Goal: Book appointment/travel/reservation

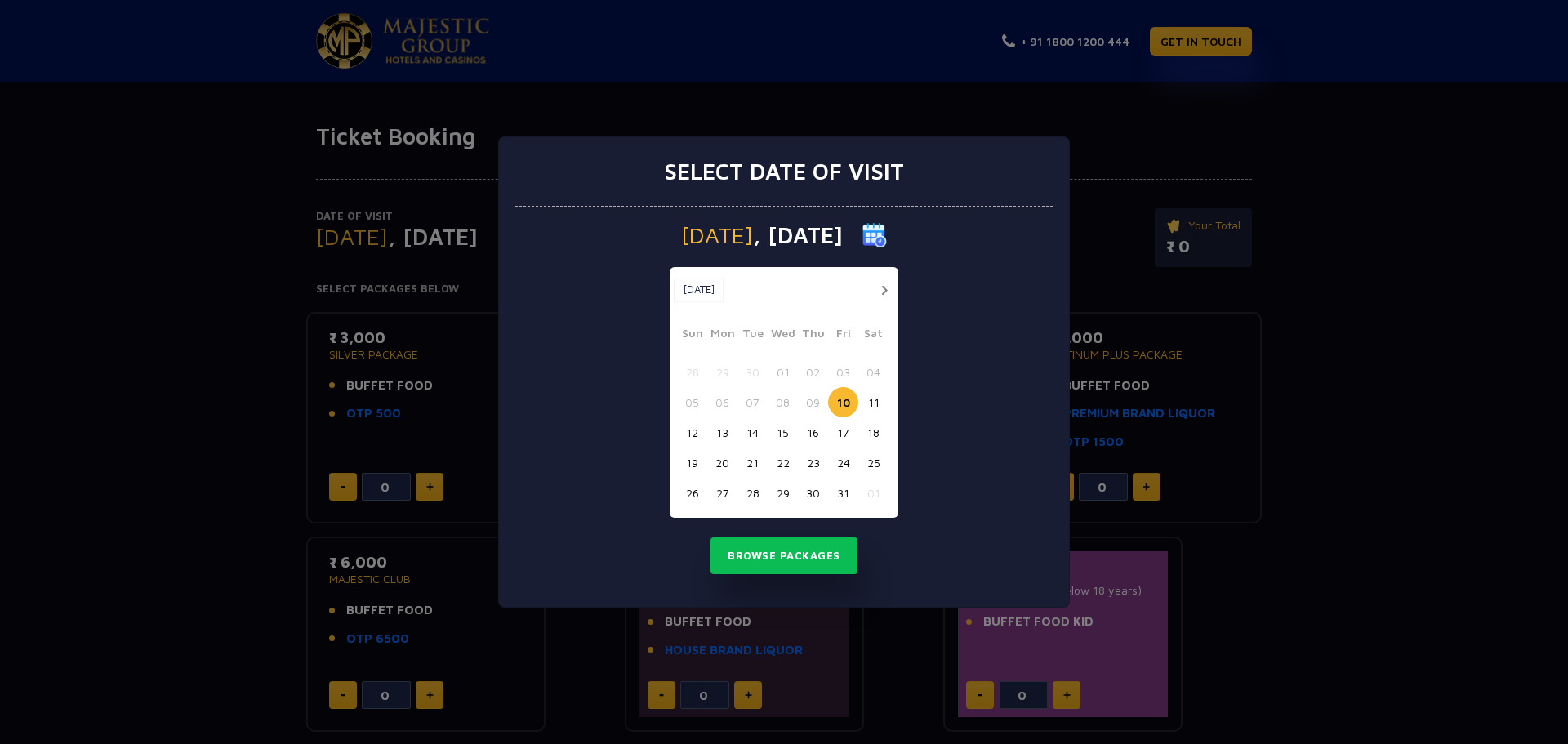
click at [883, 289] on button "button" at bounding box center [884, 290] width 21 height 21
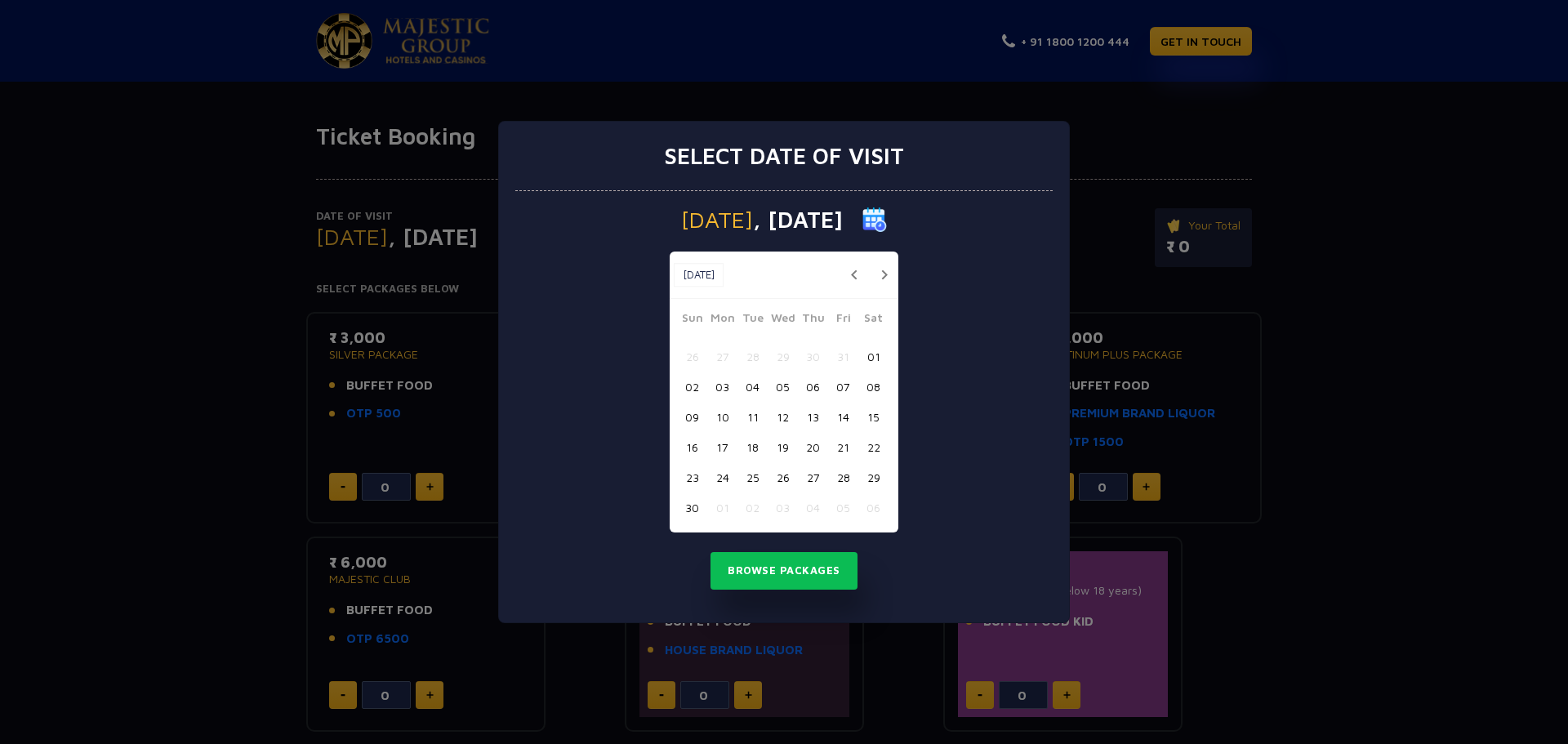
click at [871, 358] on button "01" at bounding box center [873, 356] width 31 height 31
click at [786, 571] on button "Browse Packages" at bounding box center [784, 571] width 147 height 38
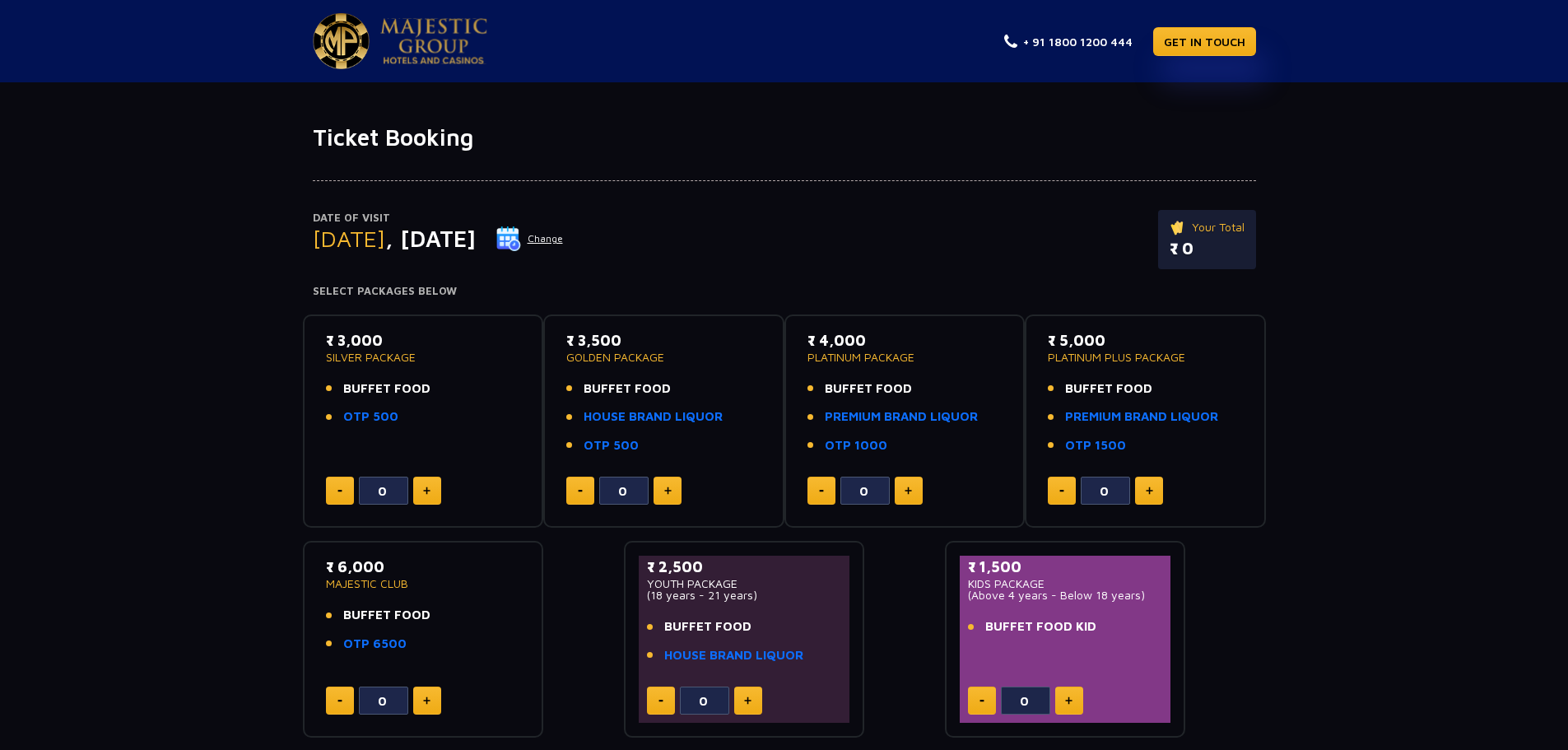
scroll to position [82, 0]
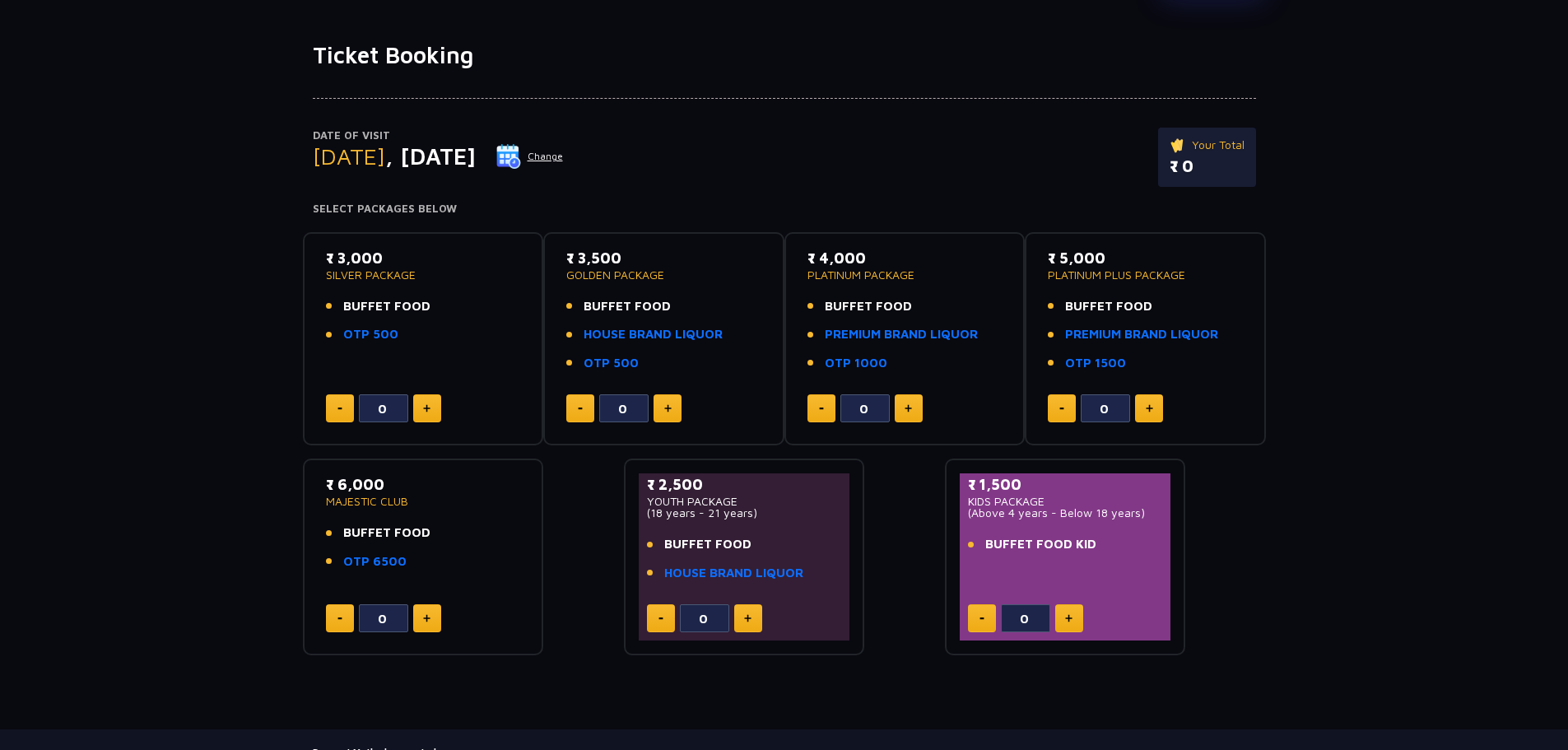
click at [427, 416] on button at bounding box center [428, 408] width 28 height 28
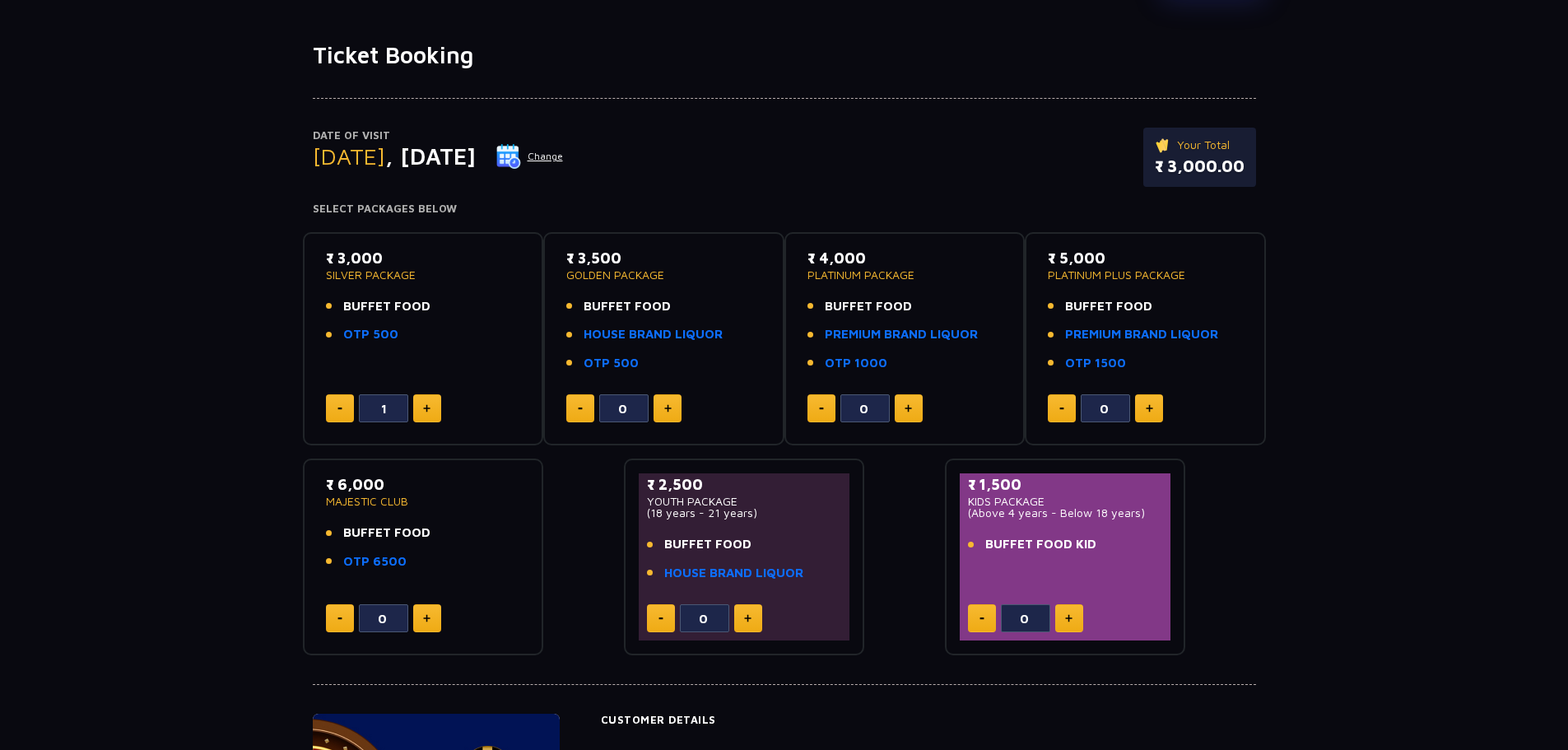
click at [427, 416] on button at bounding box center [428, 408] width 28 height 28
type input "2"
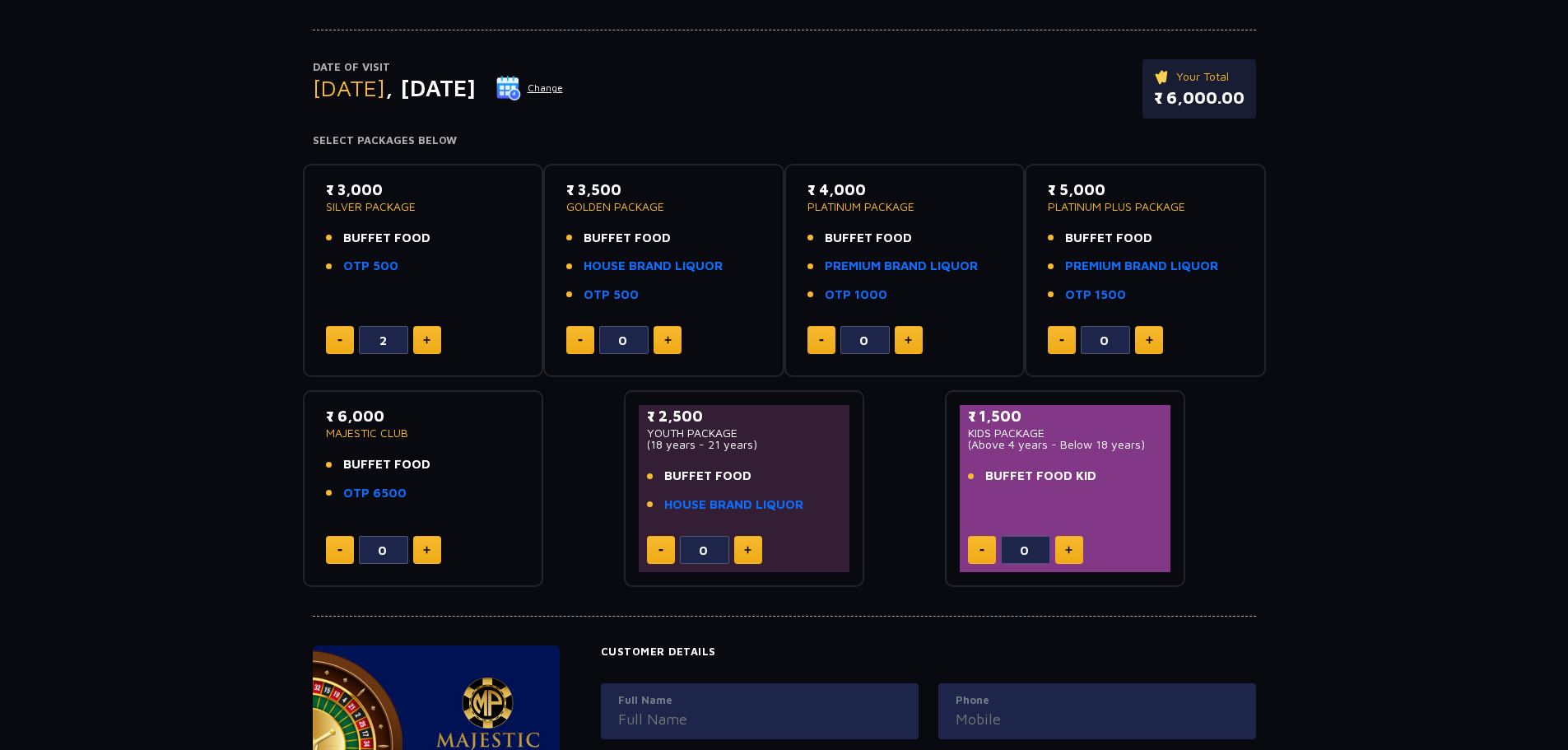
scroll to position [150, 0]
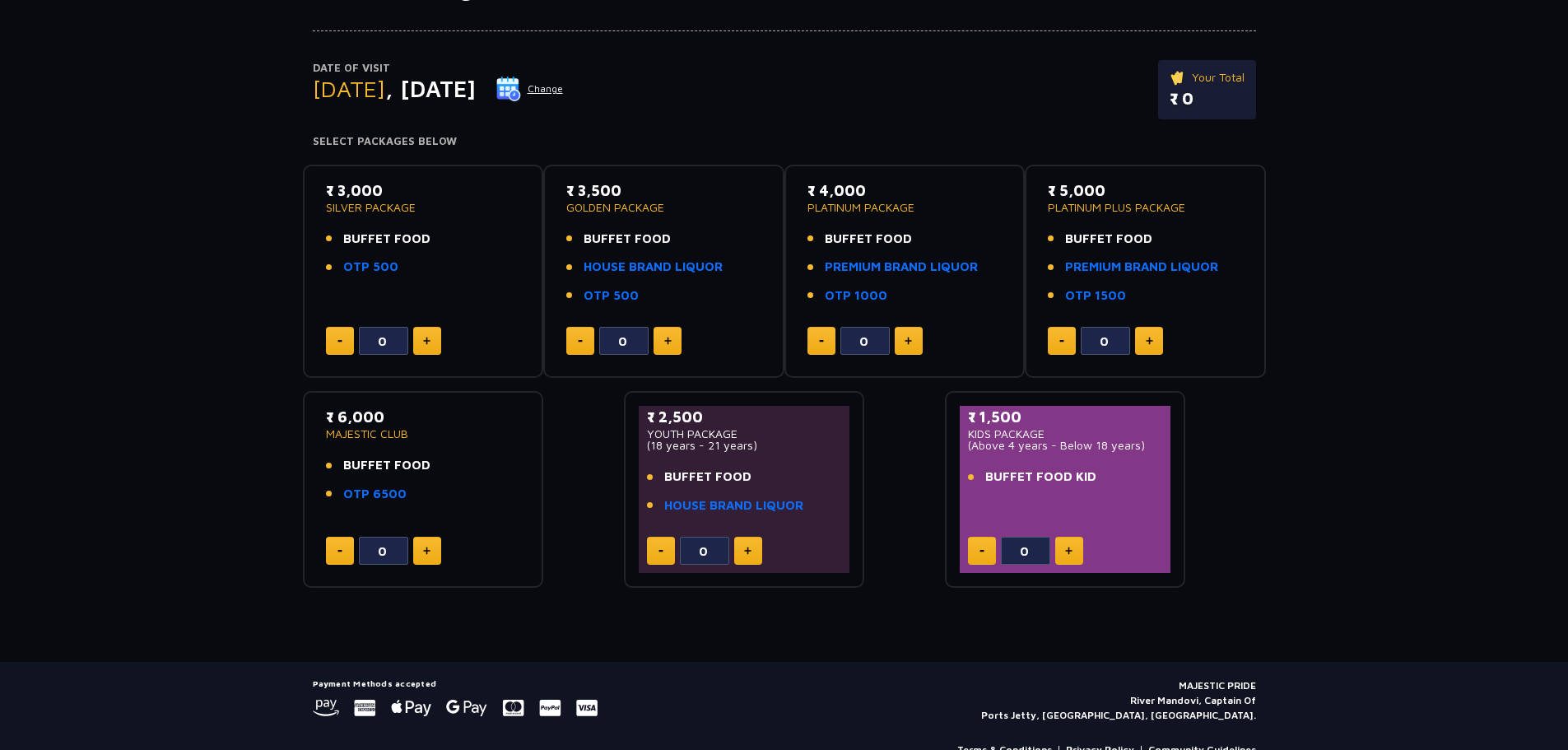
type input "1"
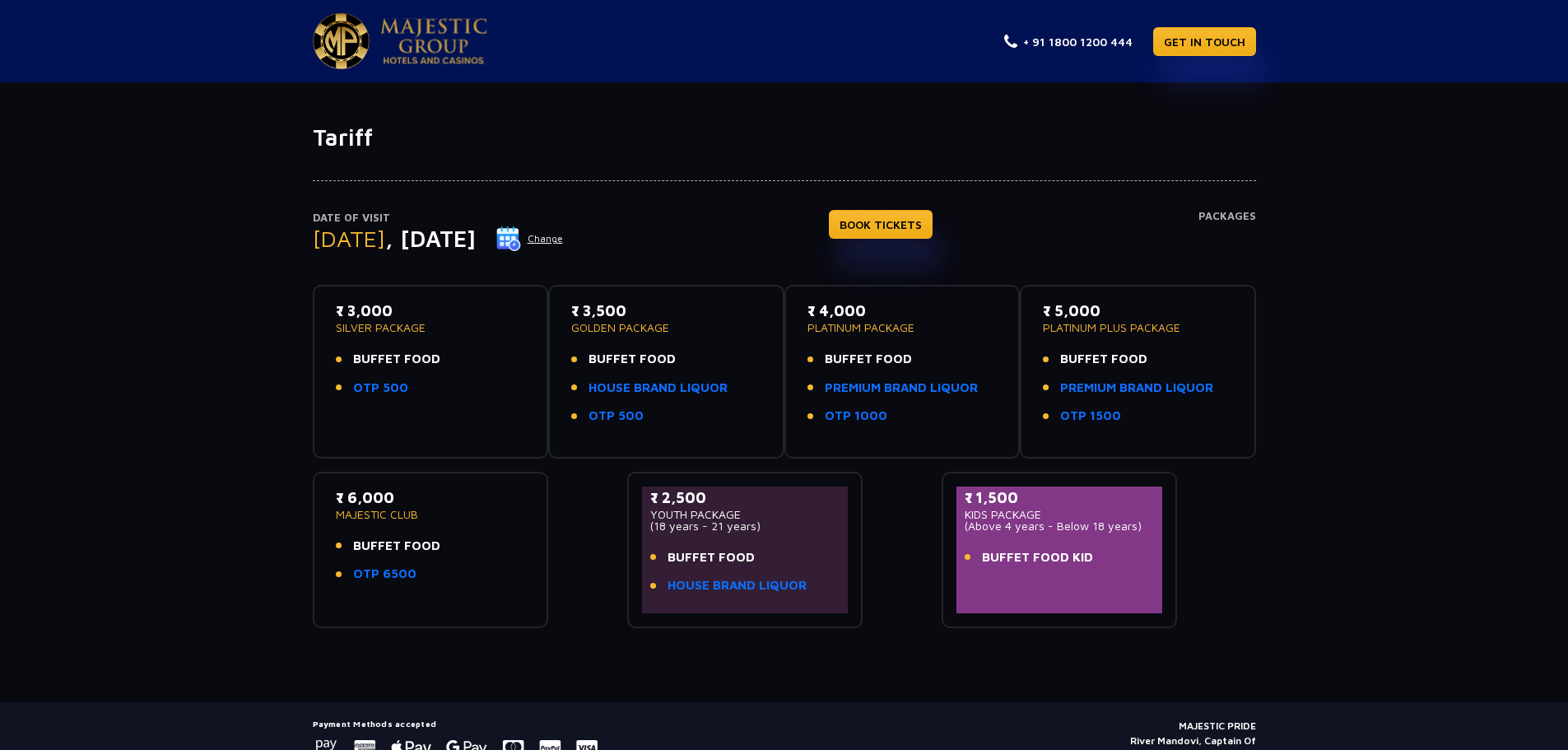
click at [564, 236] on button "Change" at bounding box center [530, 239] width 68 height 27
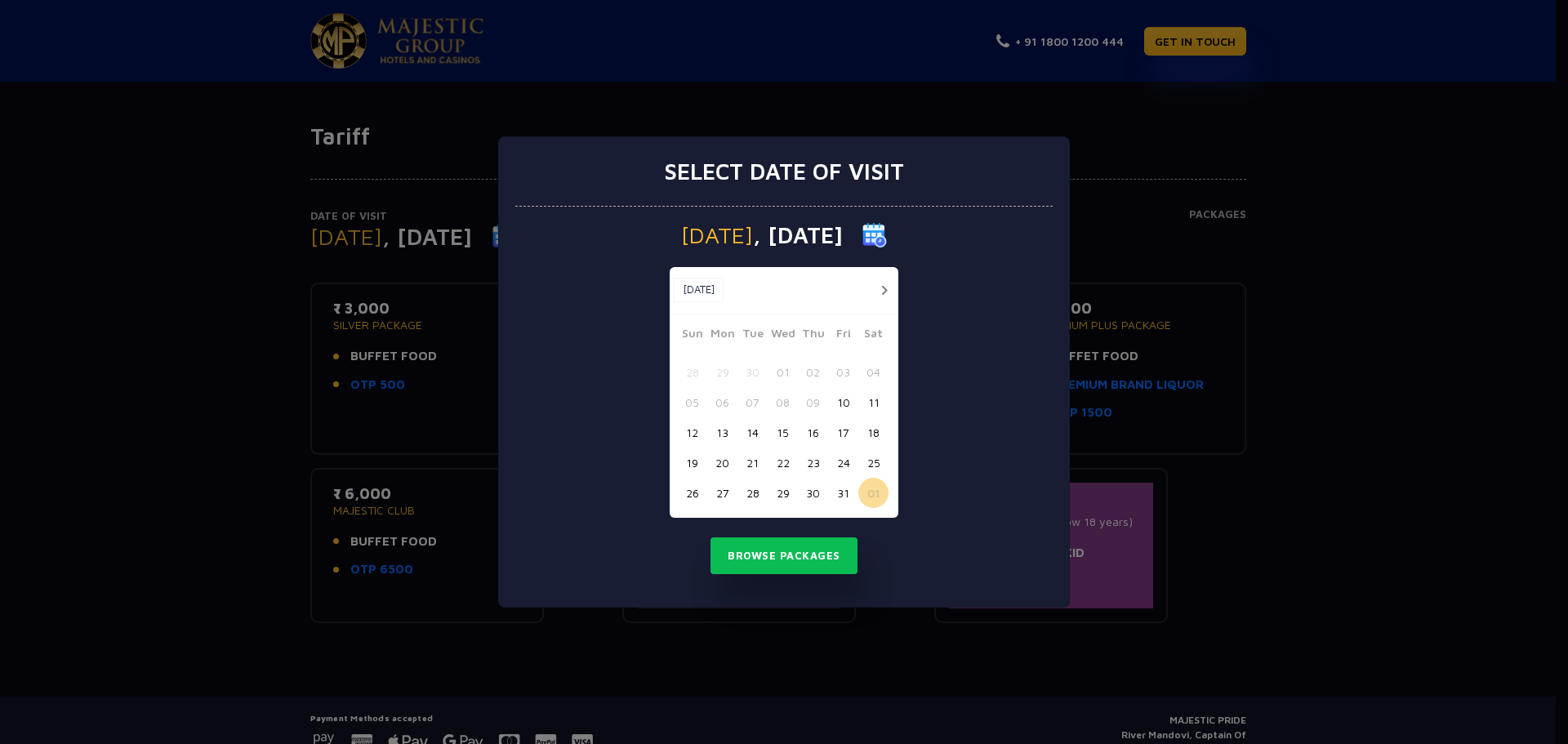
click at [812, 432] on button "16" at bounding box center [813, 432] width 31 height 31
click at [810, 558] on button "Browse Packages" at bounding box center [784, 556] width 147 height 38
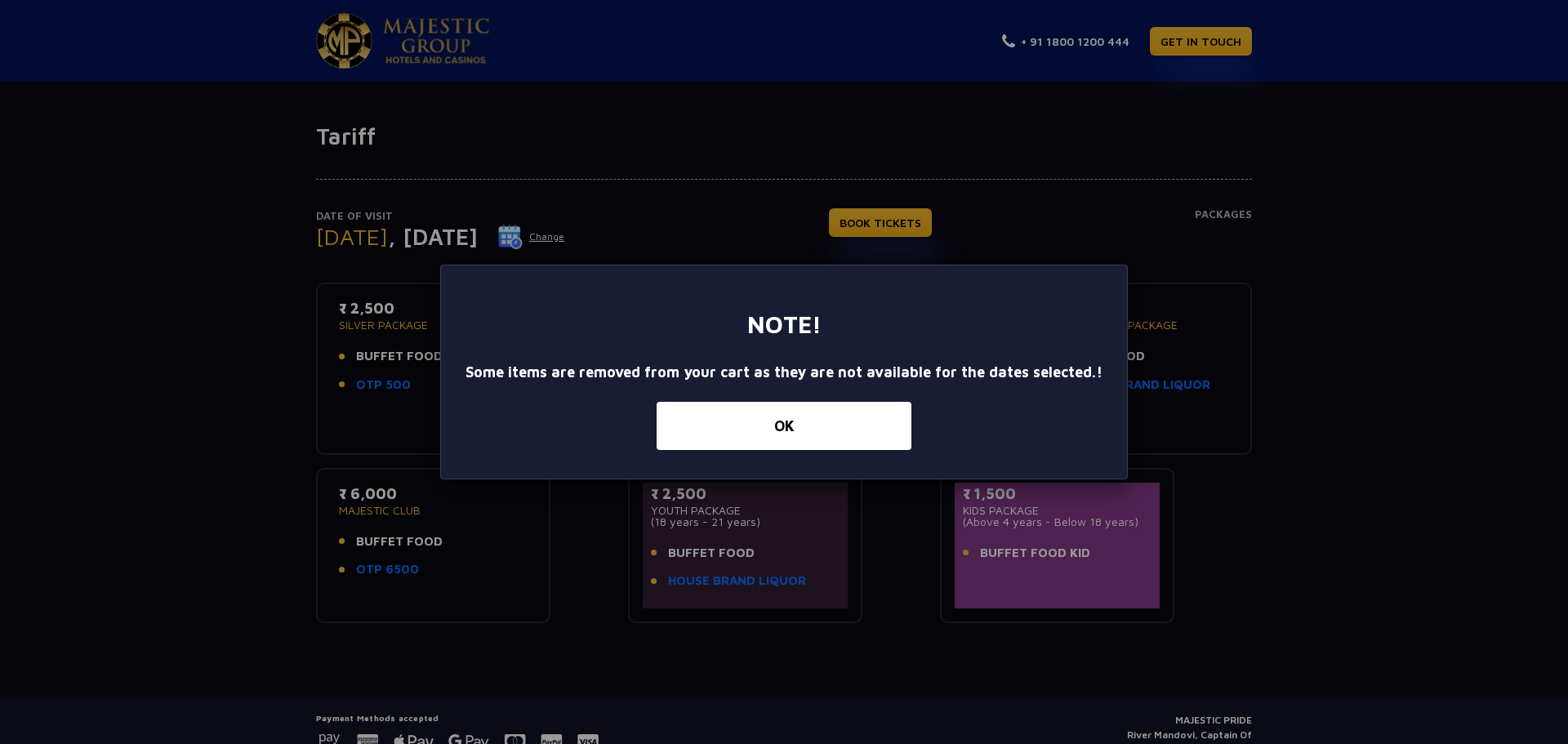
click at [1044, 214] on div "× Note! Some items are removed from your cart as they are not available for the…" at bounding box center [784, 372] width 1568 height 744
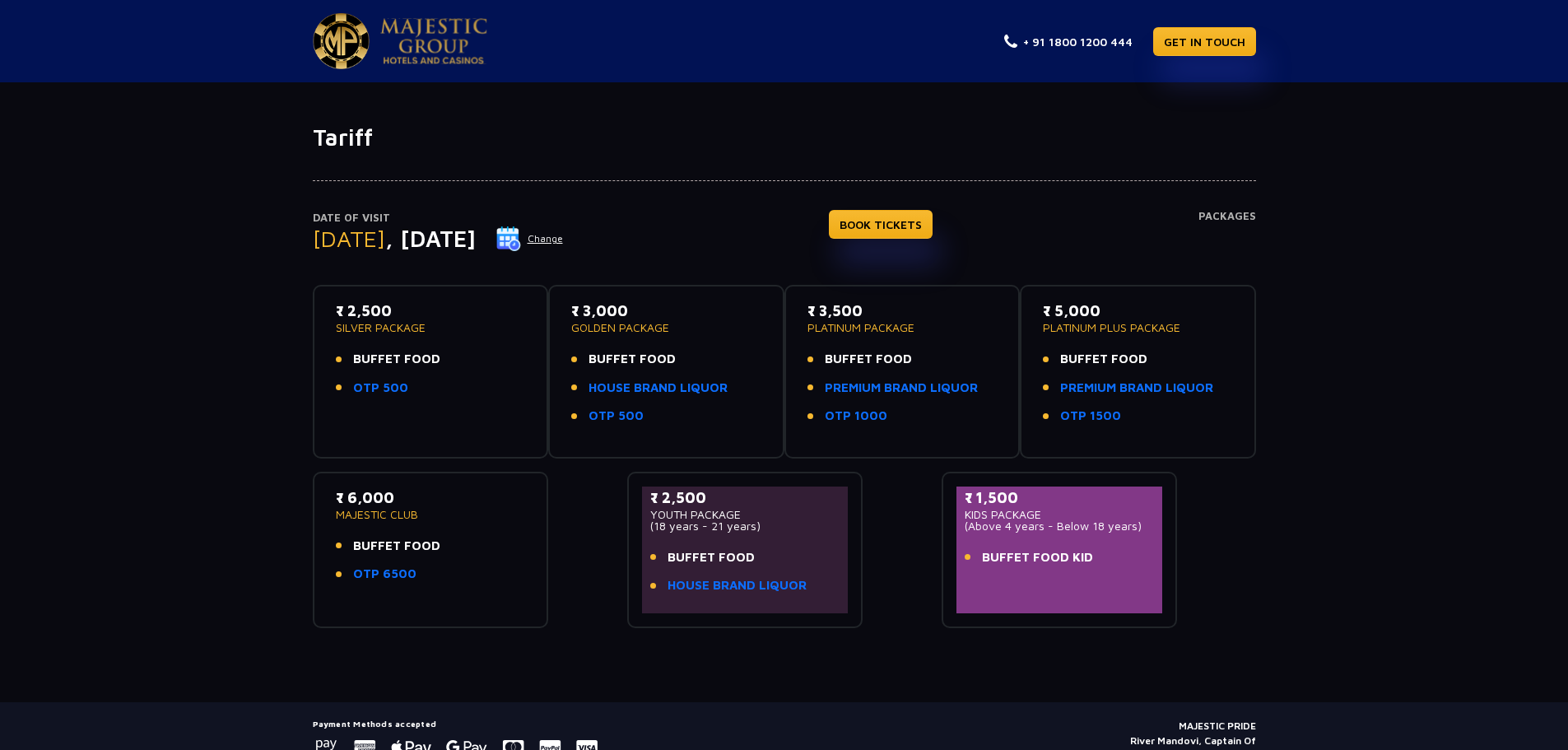
click at [564, 240] on button "Change" at bounding box center [530, 239] width 68 height 27
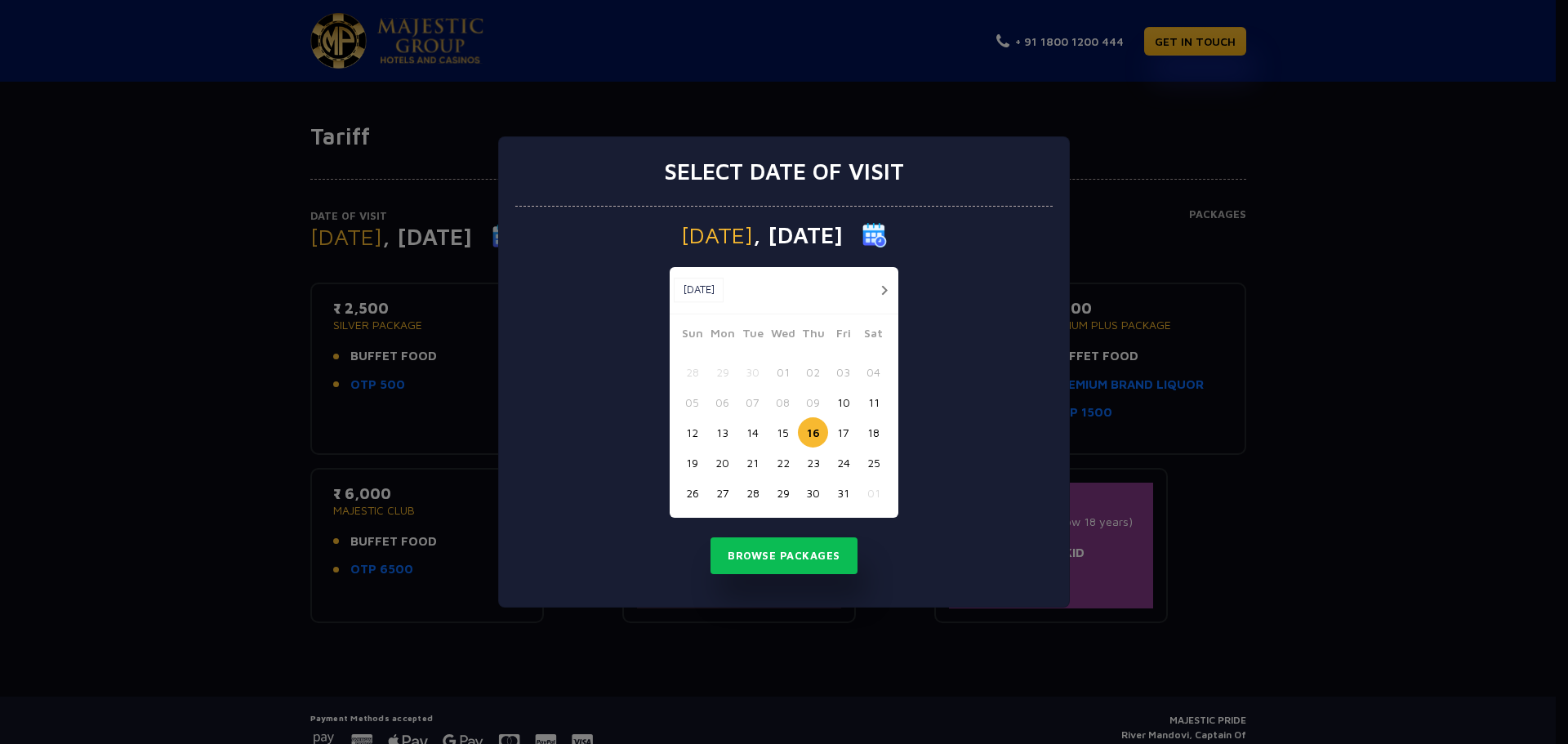
click at [869, 335] on span "Sat" at bounding box center [873, 336] width 31 height 23
click at [886, 288] on button "button" at bounding box center [884, 290] width 21 height 21
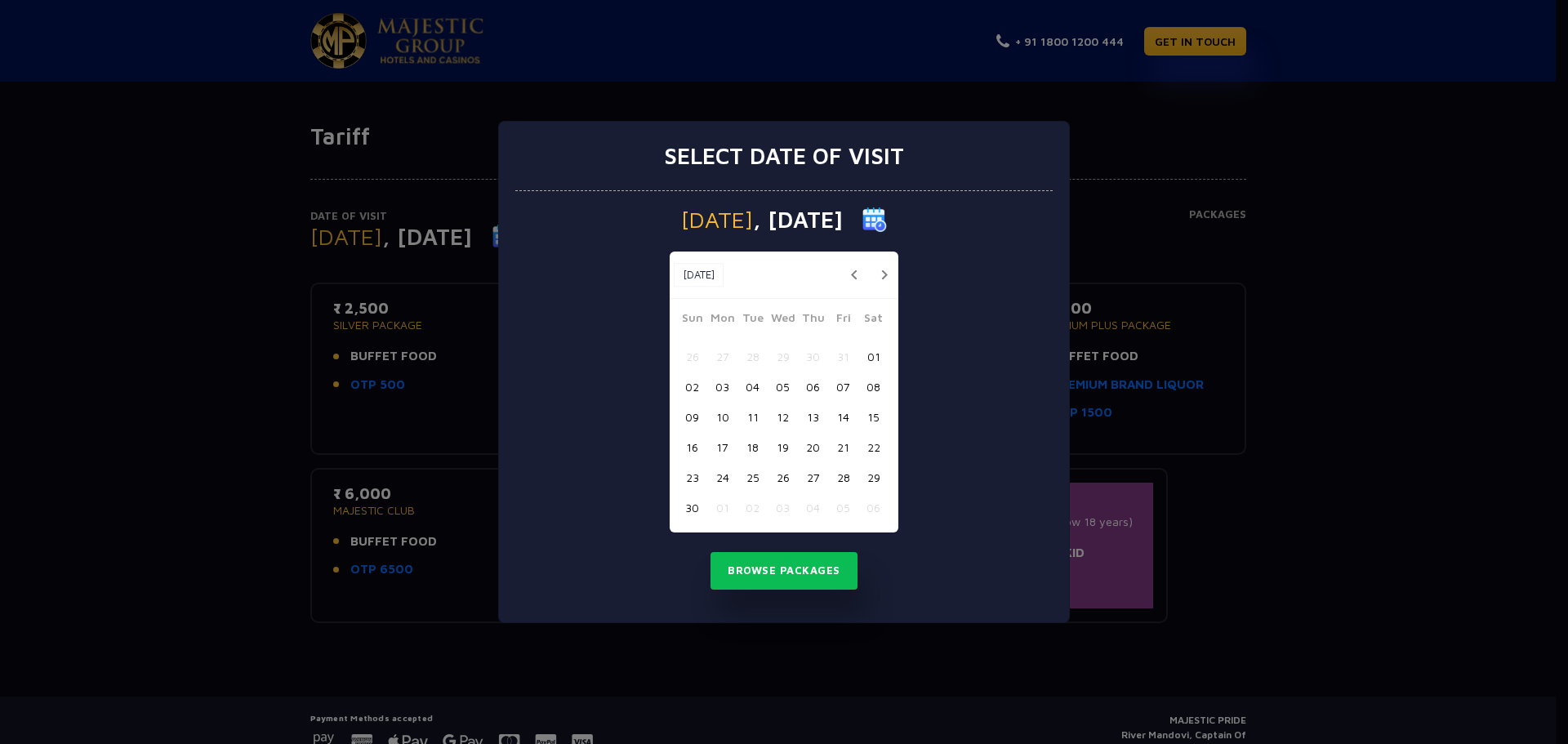
click at [697, 386] on button "02" at bounding box center [692, 386] width 31 height 31
click at [806, 567] on button "Browse Packages" at bounding box center [784, 571] width 147 height 38
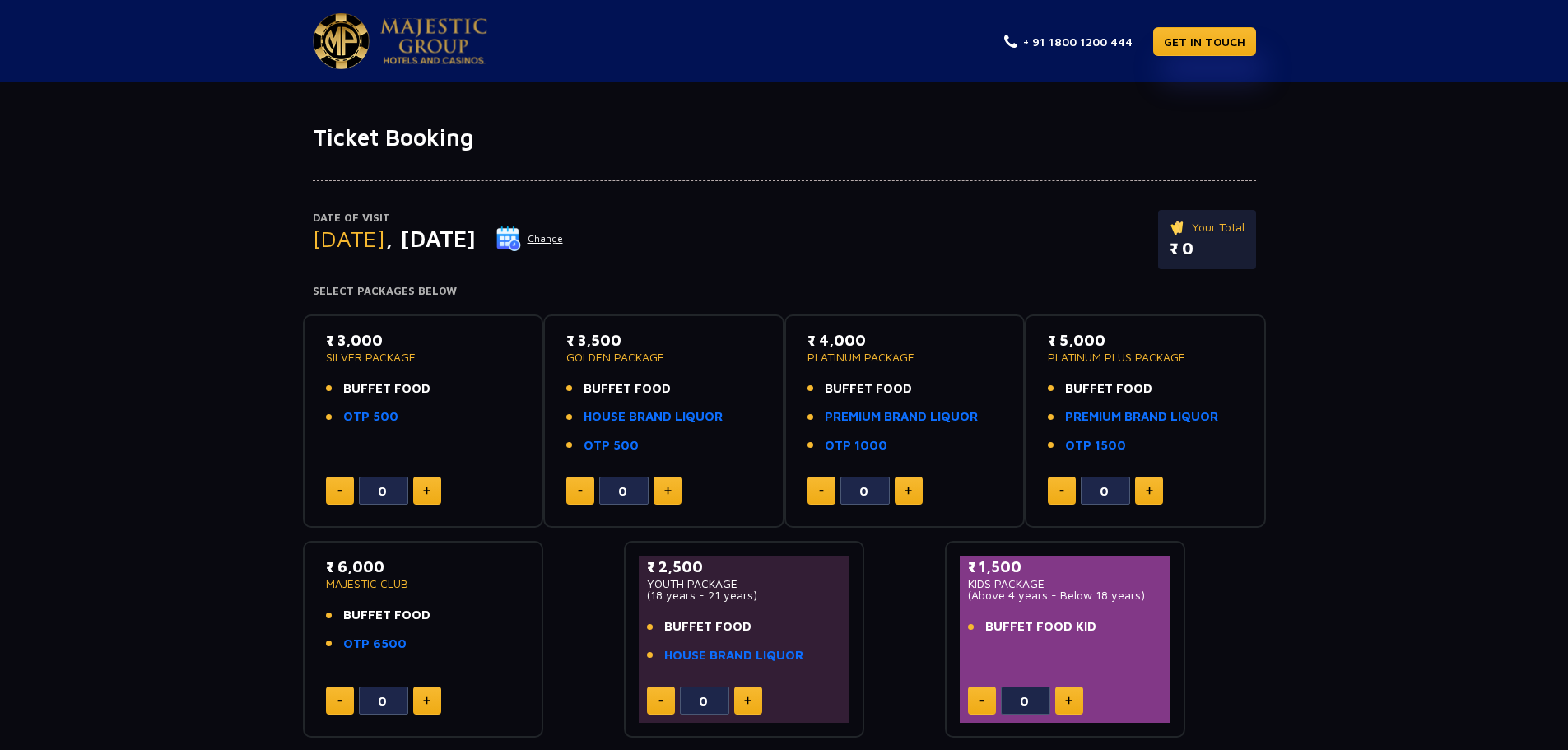
click at [433, 488] on button at bounding box center [428, 491] width 28 height 28
type input "1"
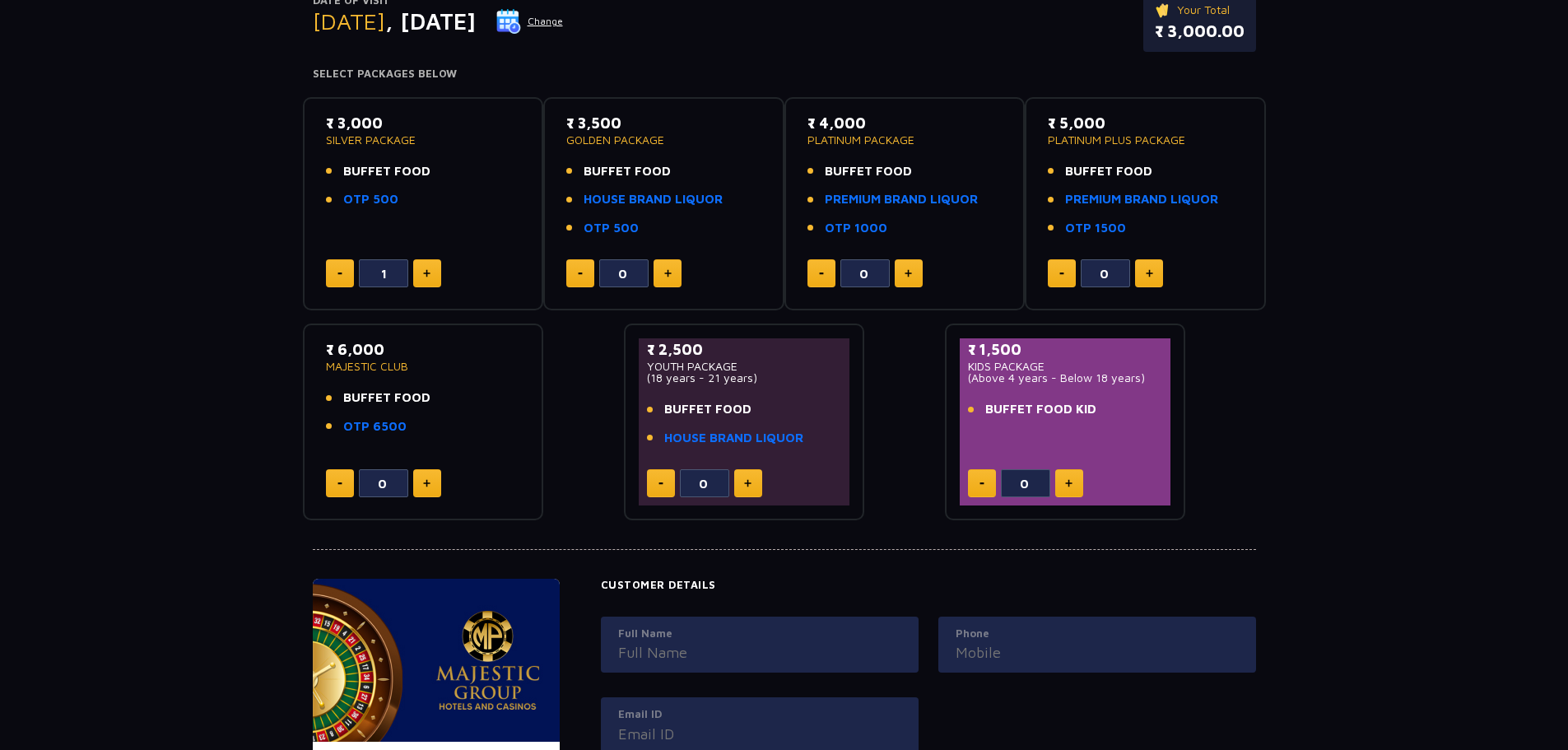
scroll to position [247, 0]
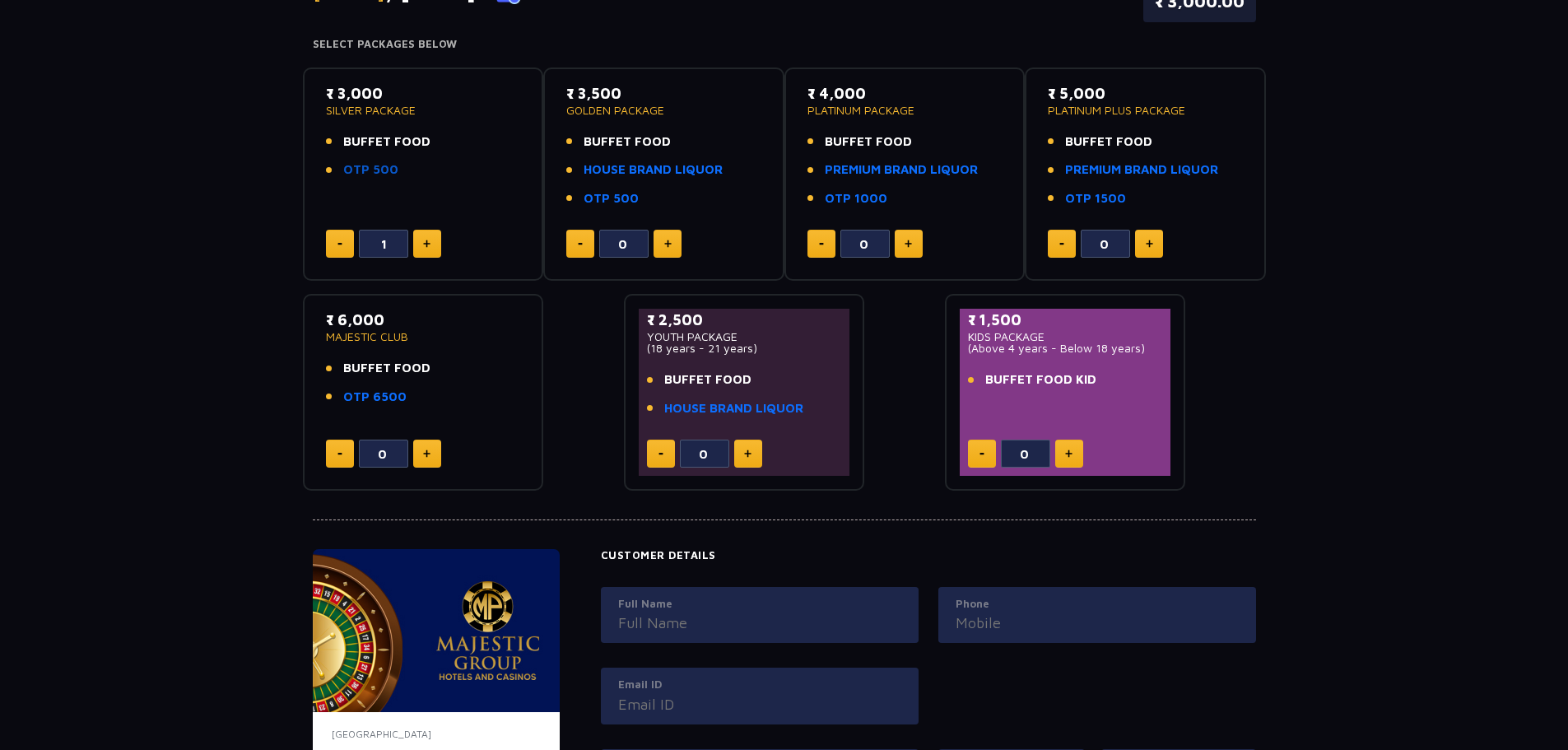
click at [377, 170] on link "OTP 500" at bounding box center [371, 170] width 55 height 19
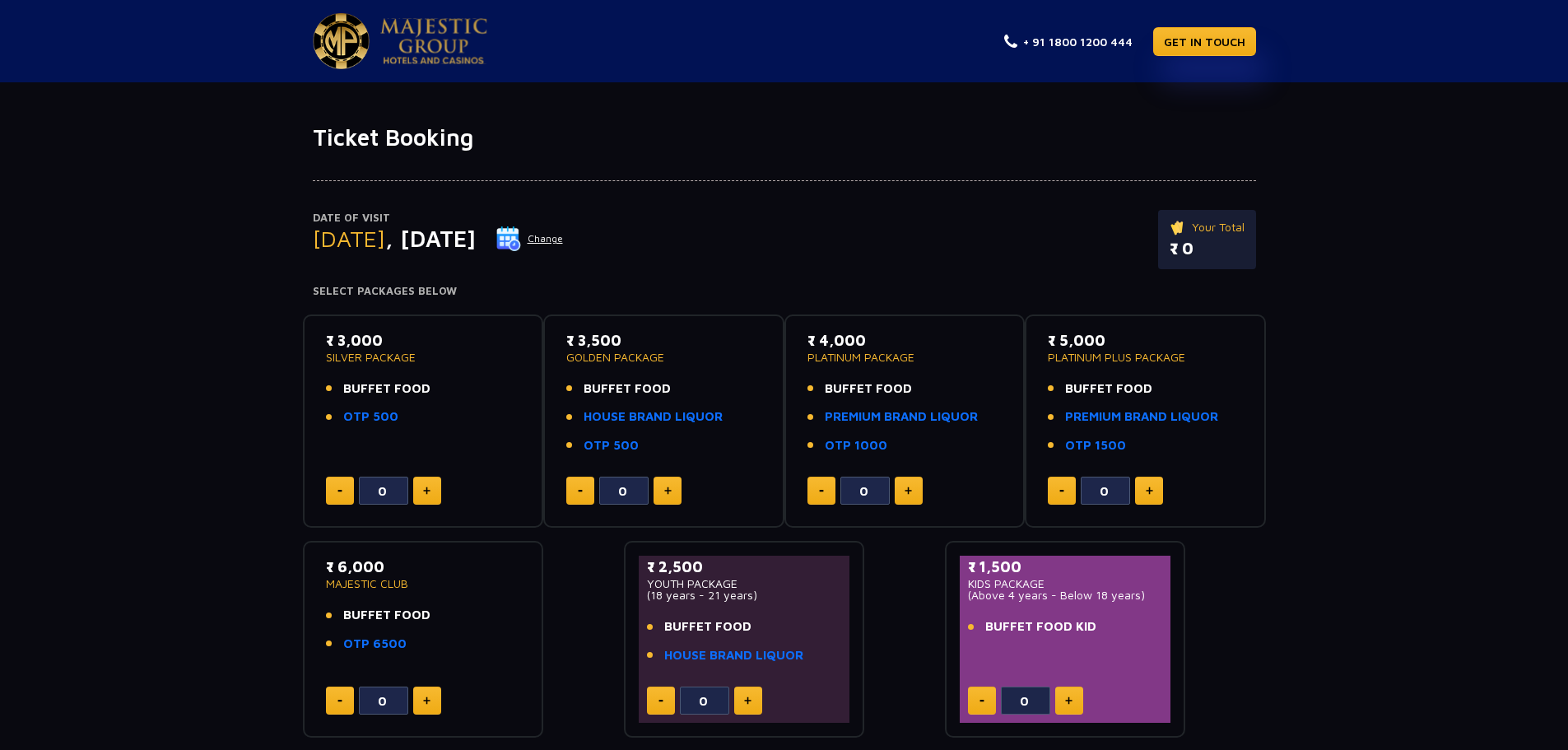
click at [427, 489] on img at bounding box center [427, 491] width 7 height 8
type input "1"
click at [744, 659] on link "HOUSE BRAND LIQUOR" at bounding box center [734, 655] width 139 height 19
type input "1"
click at [564, 236] on button "Change" at bounding box center [530, 239] width 68 height 27
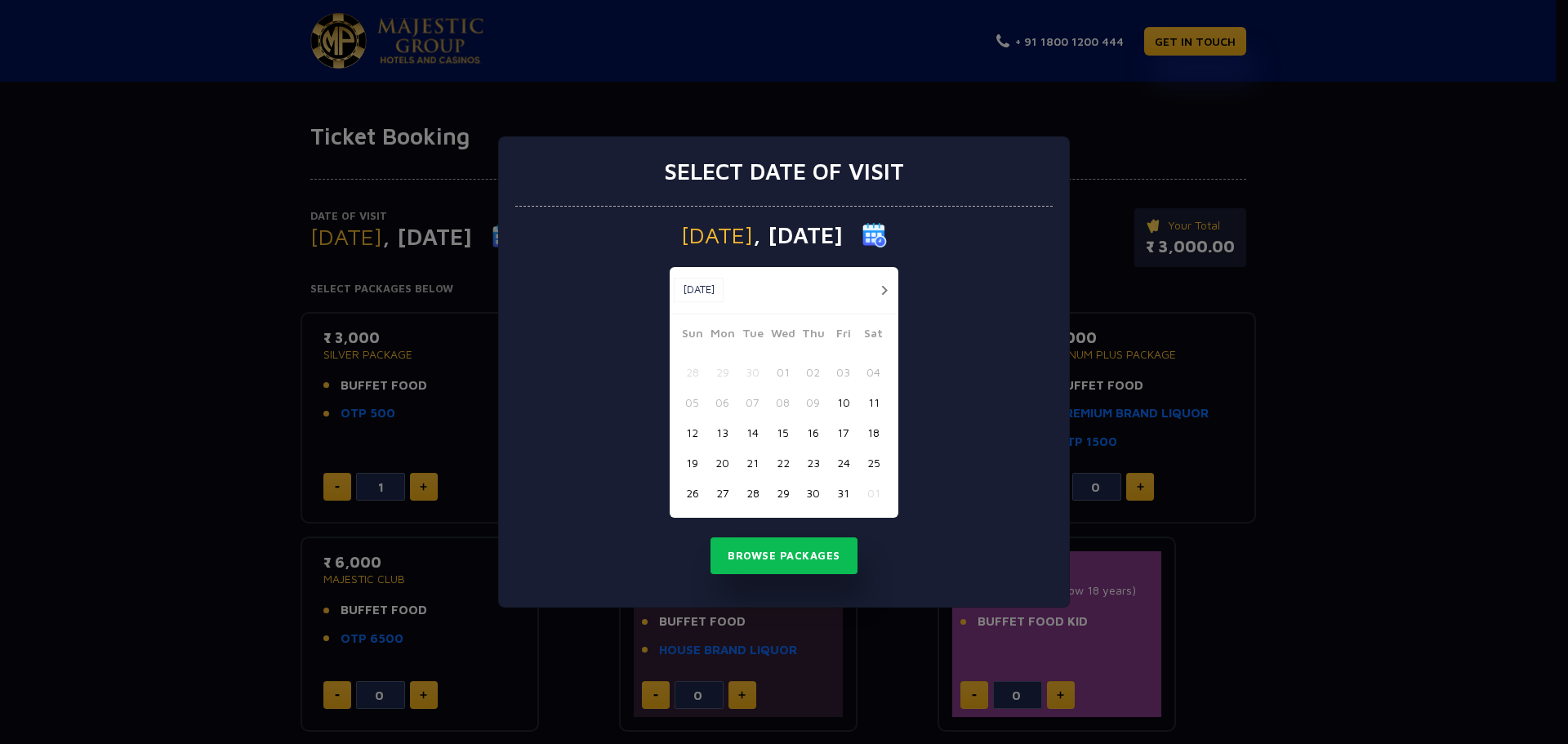
click at [884, 288] on button "button" at bounding box center [884, 290] width 21 height 21
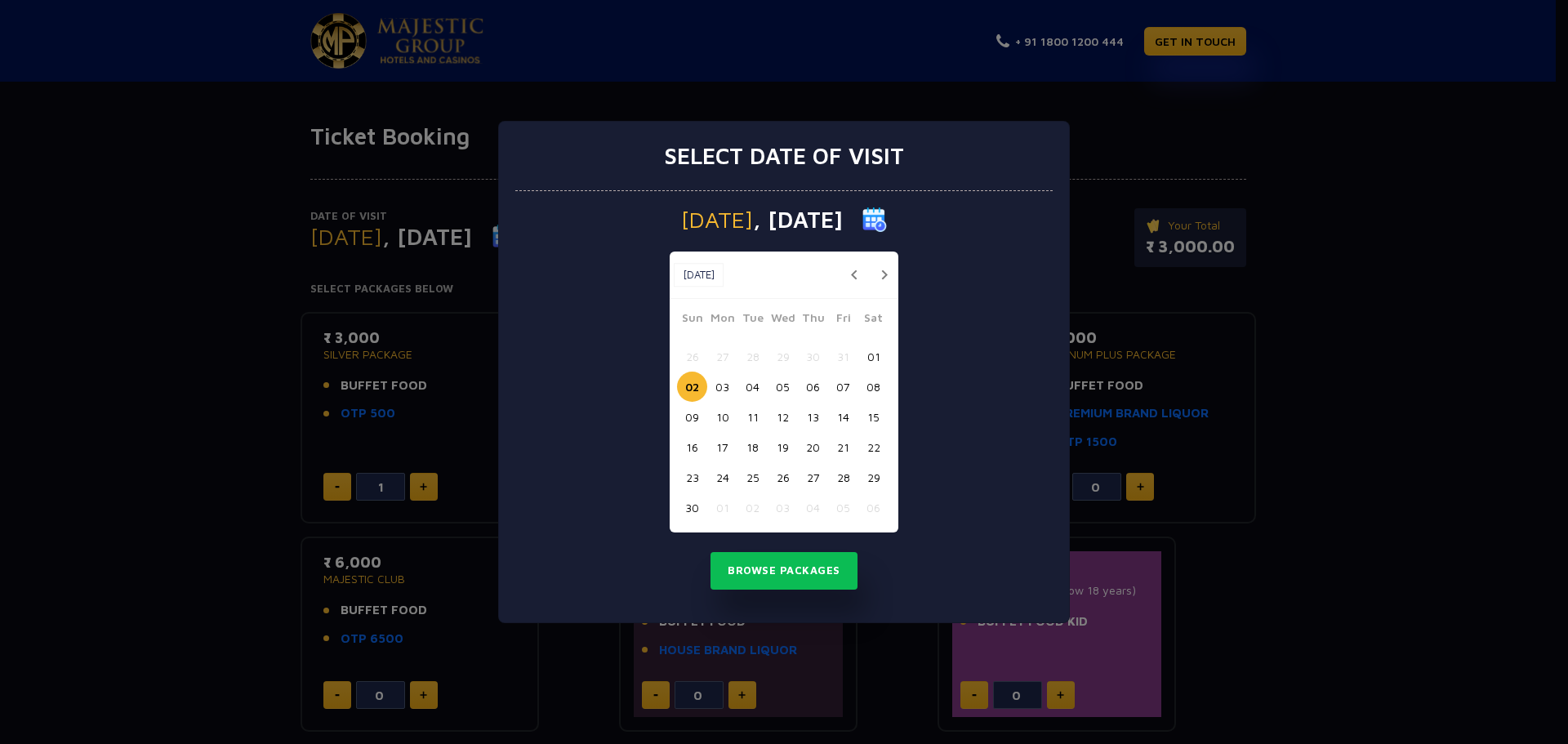
click at [725, 383] on button "03" at bounding box center [722, 386] width 31 height 31
click at [804, 571] on button "Browse Packages" at bounding box center [784, 571] width 147 height 38
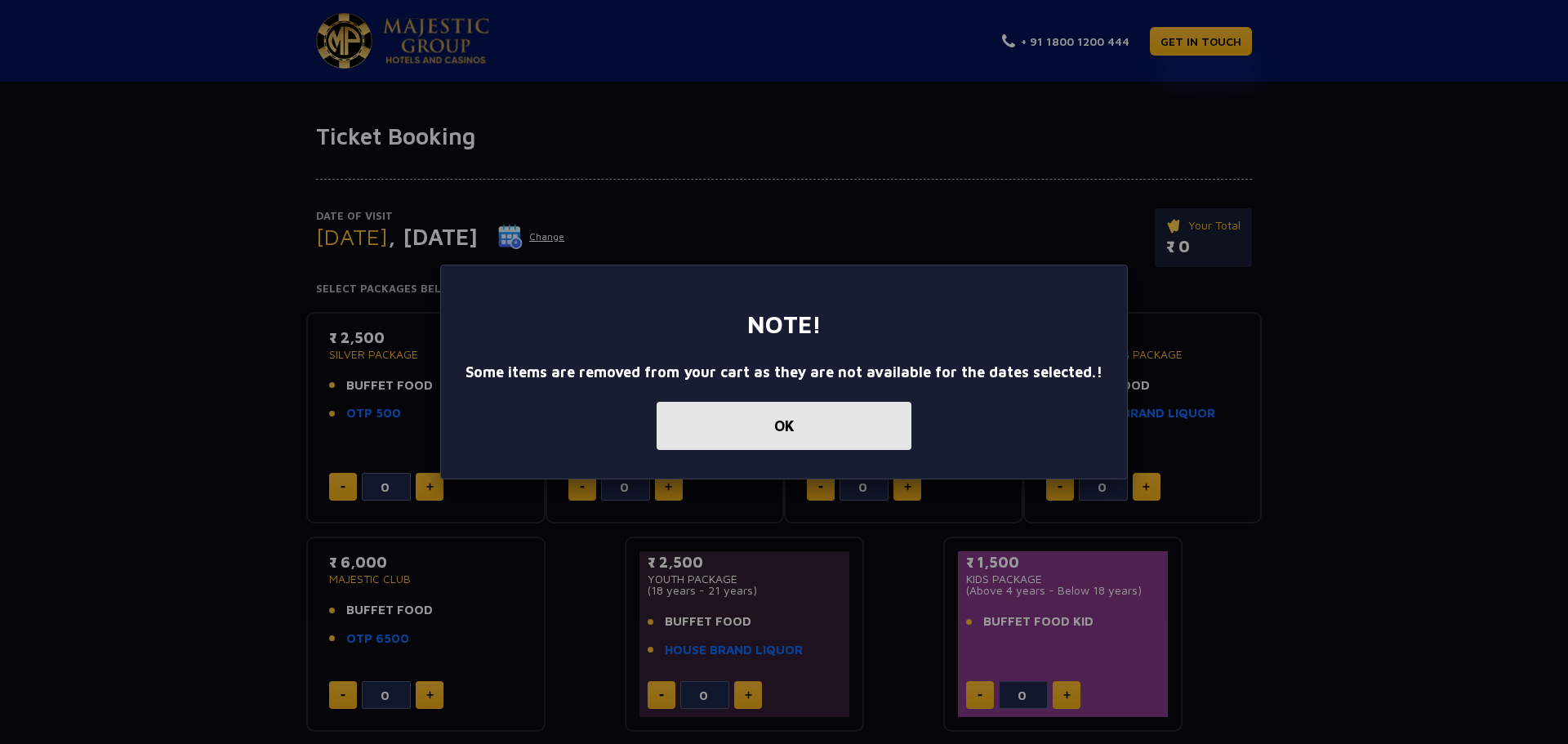
click at [792, 423] on button "OK" at bounding box center [784, 426] width 255 height 48
